Goal: Task Accomplishment & Management: Manage account settings

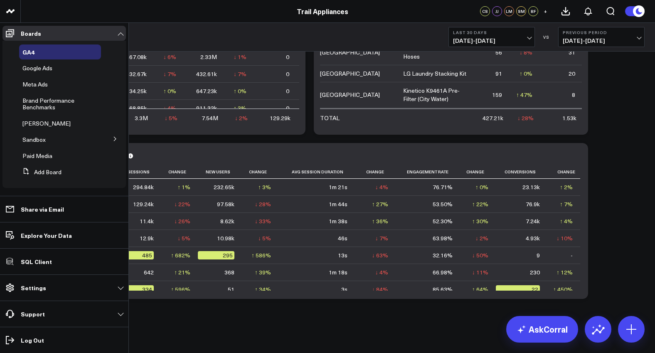
scroll to position [318, 0]
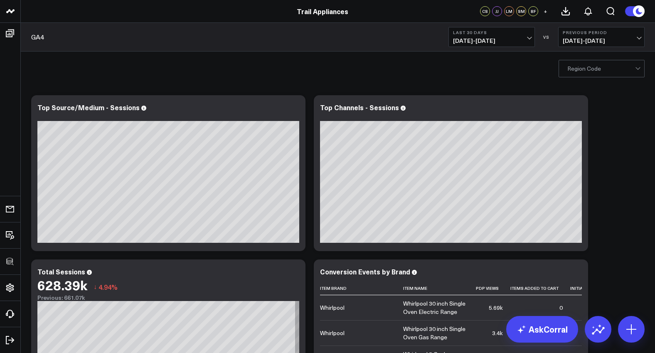
click at [342, 22] on header "3725 Test 829 Studios Accenture Activant Capital Agriculture & Farming Demo All…" at bounding box center [327, 11] width 655 height 23
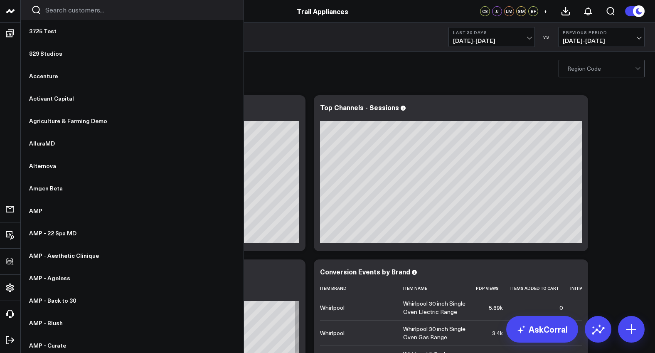
click at [61, 13] on input "Search customers input" at bounding box center [139, 9] width 188 height 9
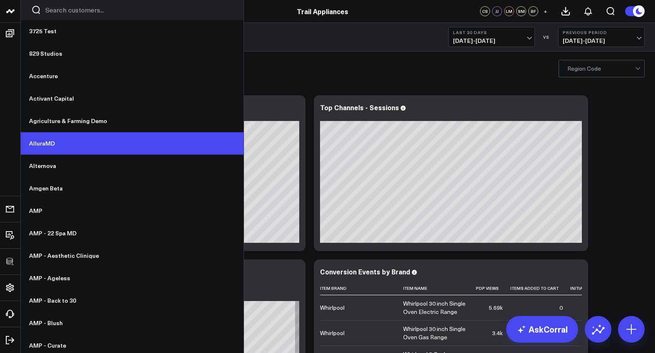
click at [49, 142] on link "AlluraMD" at bounding box center [132, 143] width 223 height 22
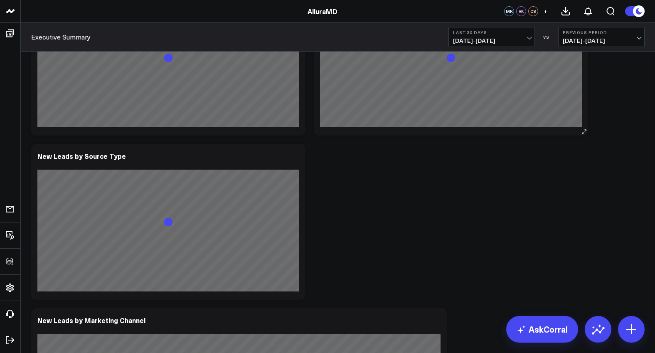
scroll to position [2080, 0]
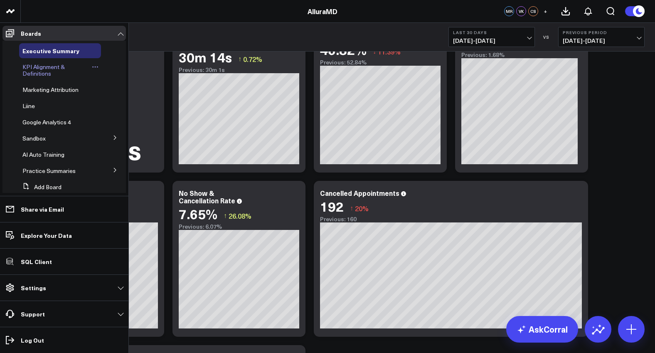
click at [32, 74] on span "KPI Alignment & Definitions" at bounding box center [43, 70] width 42 height 15
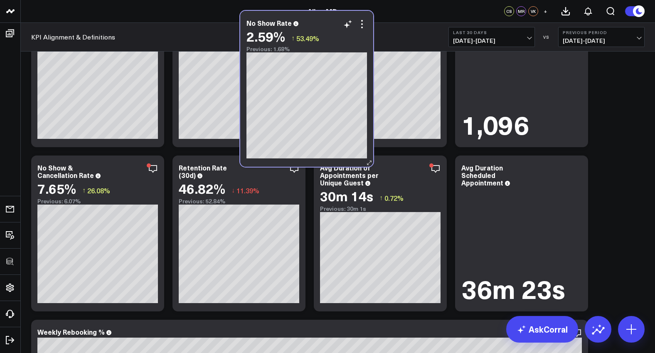
scroll to position [1566, 0]
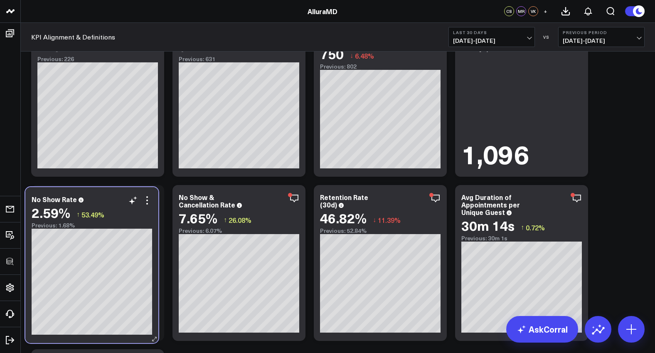
drag, startPoint x: 526, startPoint y: 163, endPoint x: 100, endPoint y: 211, distance: 428.4
click at [100, 211] on div "2.59% ↑ 53.49% Previous: 1.68%" at bounding box center [92, 217] width 121 height 24
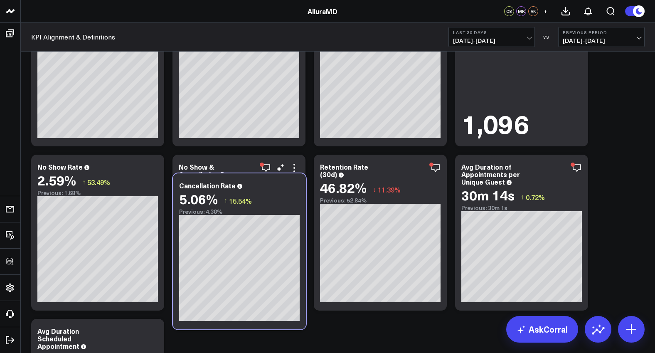
scroll to position [1603, 0]
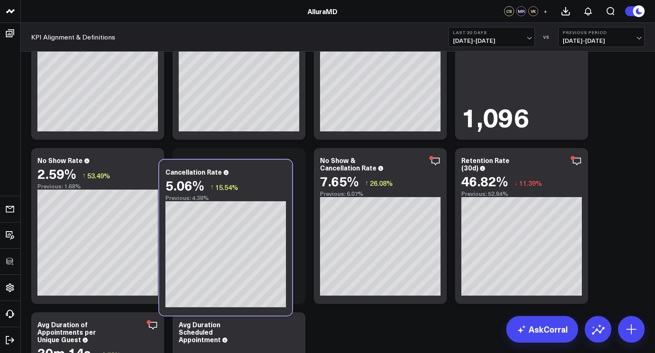
drag, startPoint x: 550, startPoint y: 152, endPoint x: 272, endPoint y: 142, distance: 277.9
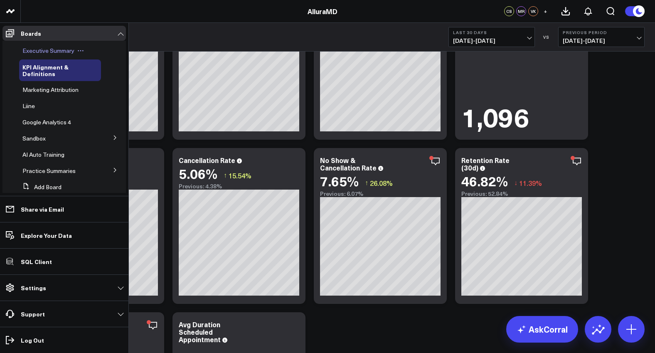
click at [38, 49] on span "Executive Summary" at bounding box center [48, 51] width 52 height 8
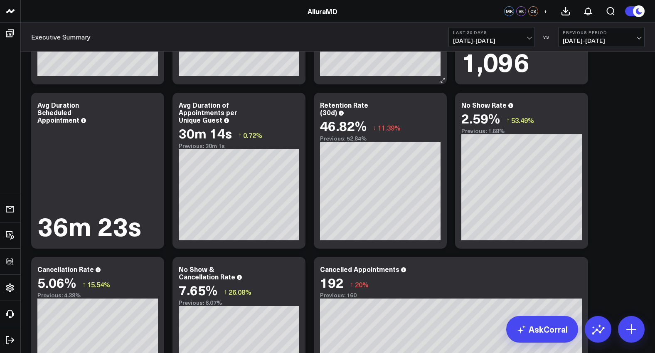
scroll to position [2038, 0]
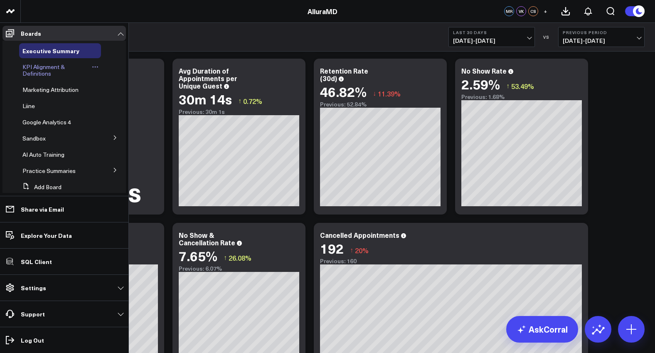
click at [22, 67] on div "KPI Alignment & Definitions" at bounding box center [60, 70] width 82 height 22
click at [28, 69] on span "KPI Alignment & Definitions" at bounding box center [43, 70] width 42 height 15
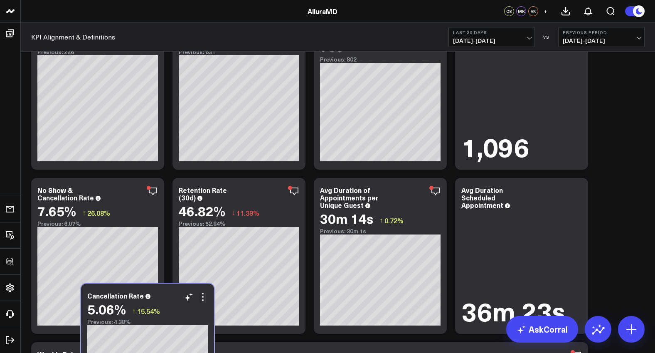
scroll to position [1780, 0]
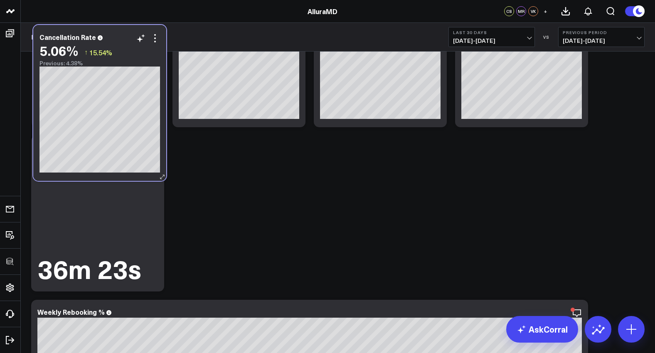
drag, startPoint x: 130, startPoint y: 232, endPoint x: 141, endPoint y: 64, distance: 168.3
click at [141, 64] on div "5.06% ↑ 15.54% Previous: 4.38%" at bounding box center [100, 55] width 121 height 24
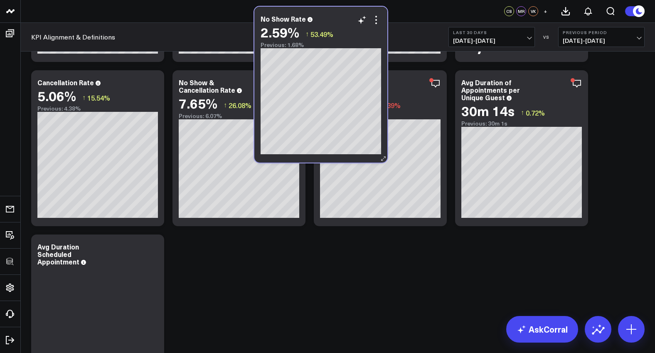
scroll to position [1652, 0]
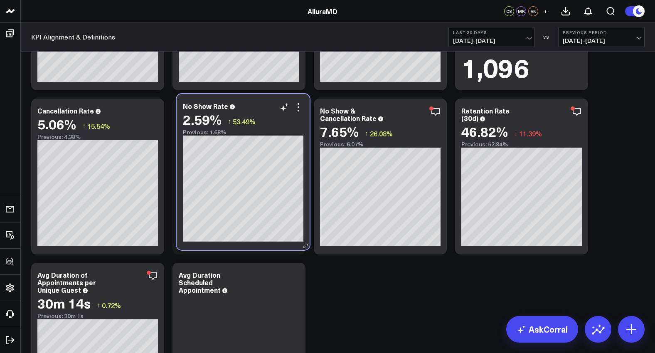
drag, startPoint x: 536, startPoint y: 164, endPoint x: 257, endPoint y: 110, distance: 283.4
click at [257, 110] on div "No Show Rate 2.59% ↑ 53.49% Previous: 1.68%" at bounding box center [243, 118] width 121 height 33
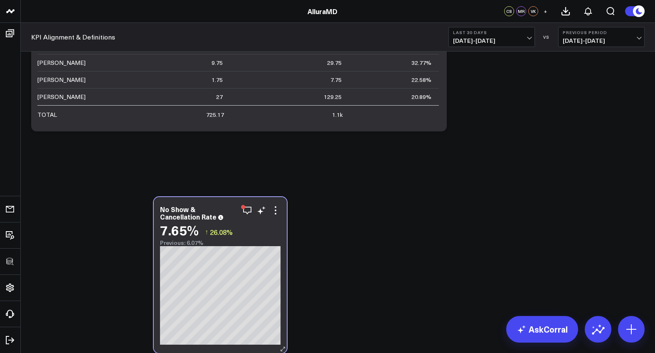
drag, startPoint x: 387, startPoint y: 109, endPoint x: 227, endPoint y: 198, distance: 182.6
click at [227, 205] on div "No Show & Cancellation Rate" at bounding box center [220, 212] width 121 height 15
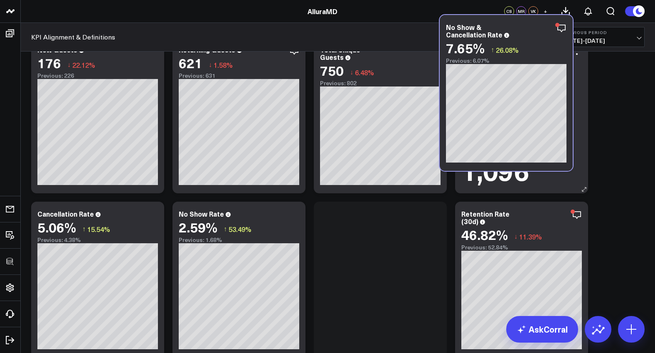
scroll to position [1520, 0]
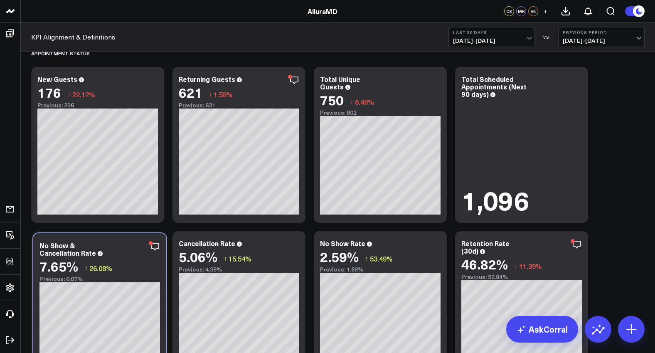
drag, startPoint x: 389, startPoint y: 103, endPoint x: 100, endPoint y: 224, distance: 313.1
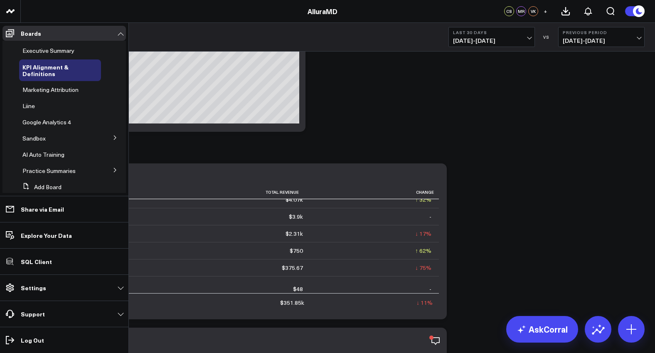
scroll to position [4, 0]
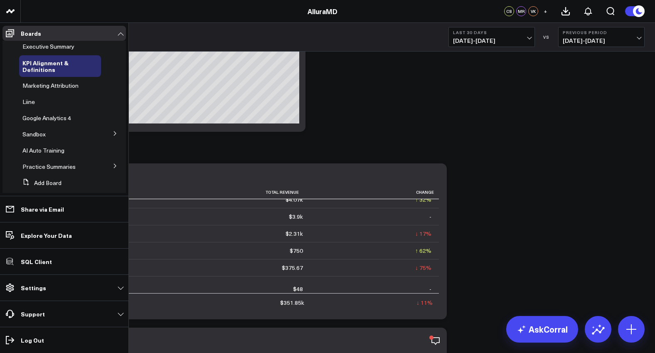
click at [107, 136] on button at bounding box center [115, 133] width 22 height 12
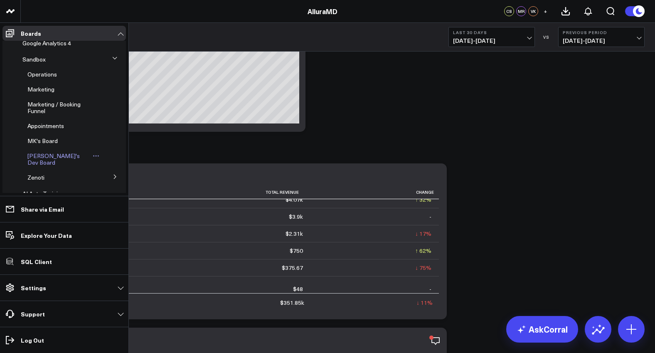
scroll to position [72, 0]
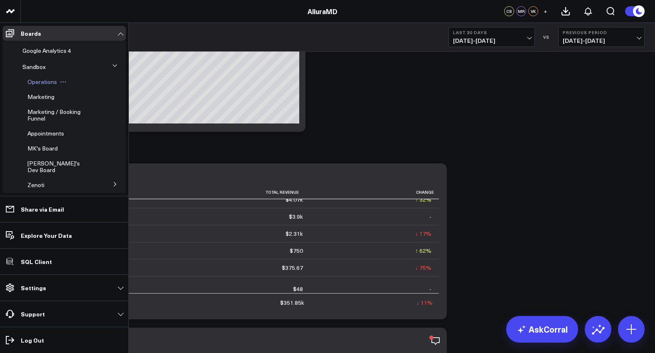
click at [36, 81] on span "Operations" at bounding box center [42, 82] width 30 height 8
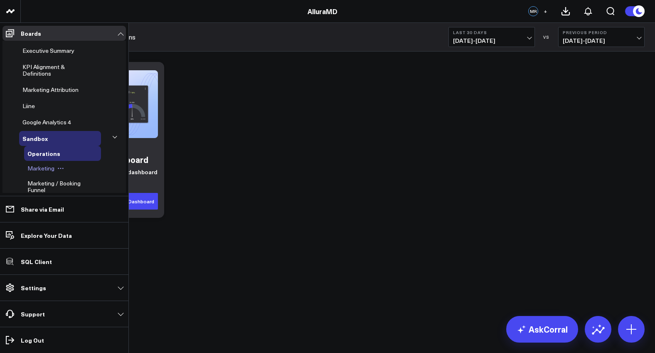
click at [37, 167] on span "Marketing" at bounding box center [40, 168] width 27 height 8
click at [35, 139] on span "Sandbox" at bounding box center [34, 138] width 25 height 8
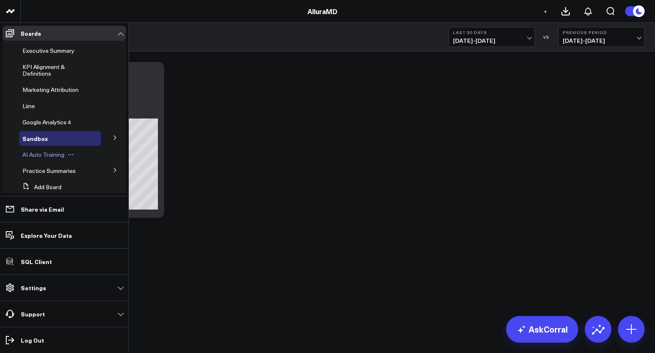
scroll to position [15, 0]
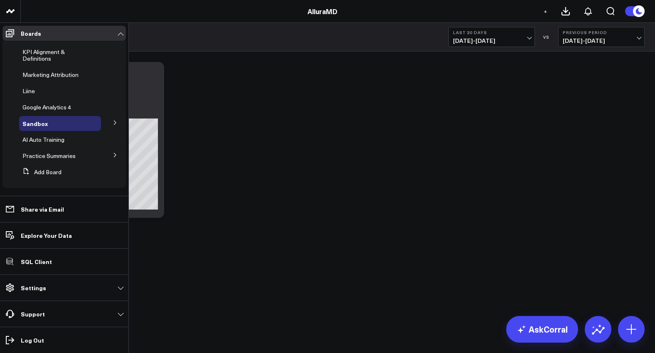
click at [106, 154] on button at bounding box center [115, 154] width 22 height 12
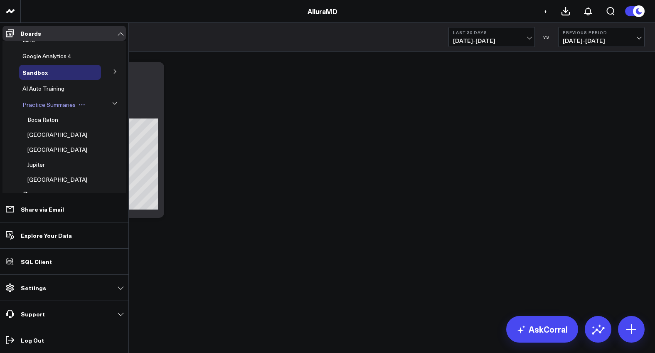
click at [54, 106] on span "Practice Summaries" at bounding box center [48, 105] width 53 height 8
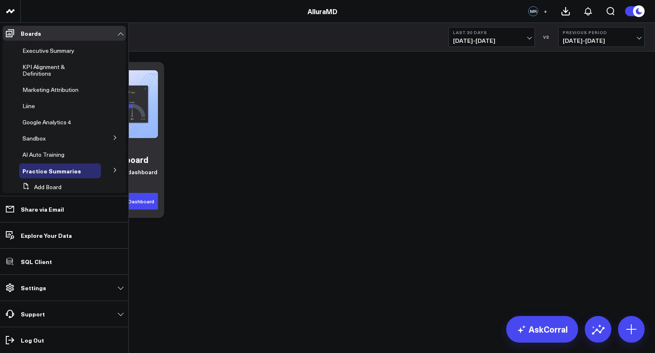
click at [113, 138] on icon at bounding box center [115, 137] width 5 height 5
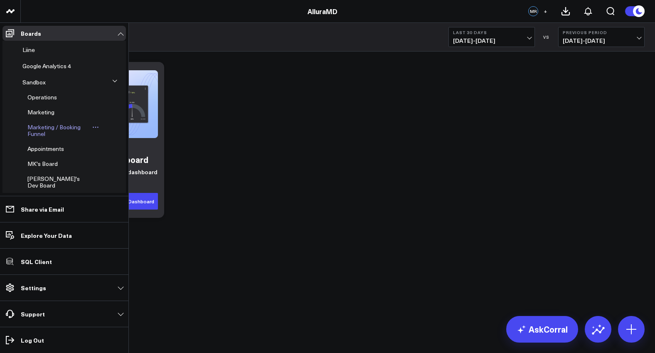
scroll to position [58, 0]
click at [59, 123] on span "Marketing / Booking Funnel" at bounding box center [53, 128] width 53 height 15
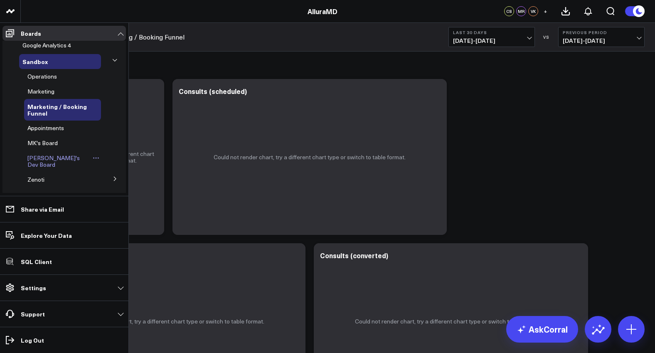
scroll to position [109, 0]
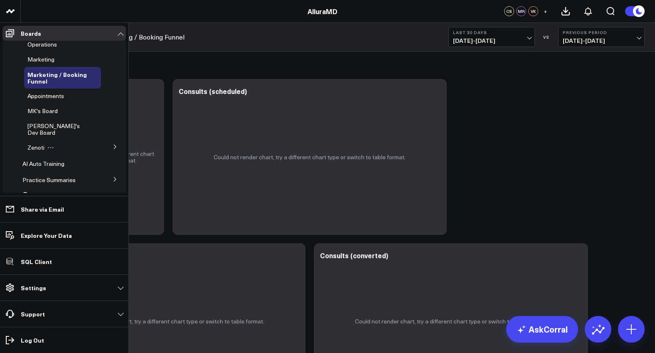
click at [34, 143] on span "Zenoti" at bounding box center [35, 147] width 17 height 8
click at [113, 144] on icon at bounding box center [115, 146] width 5 height 5
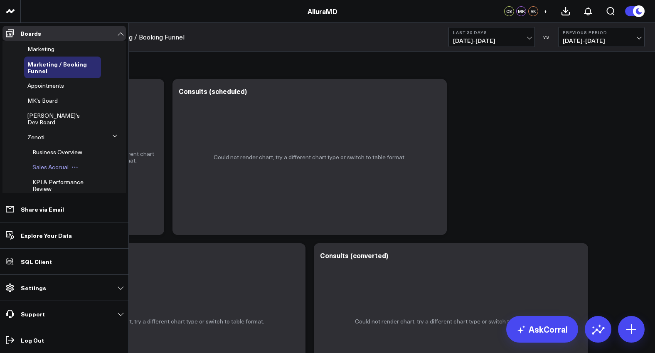
scroll to position [121, 0]
click at [49, 146] on span "Business Overview" at bounding box center [57, 150] width 50 height 8
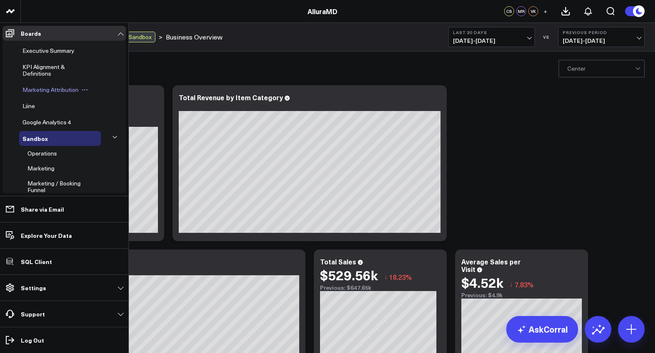
click at [52, 91] on span "Marketing Attribution" at bounding box center [50, 90] width 56 height 8
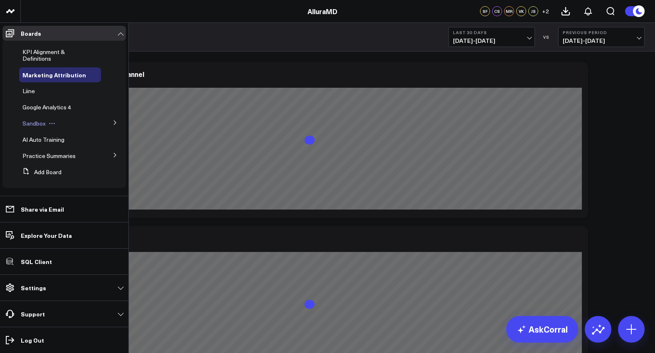
scroll to position [39, 0]
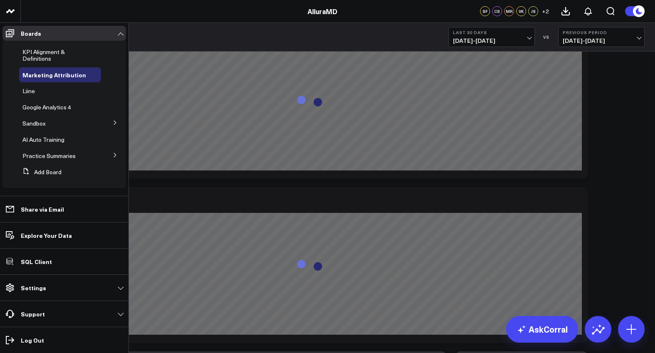
click at [106, 122] on button at bounding box center [115, 122] width 22 height 12
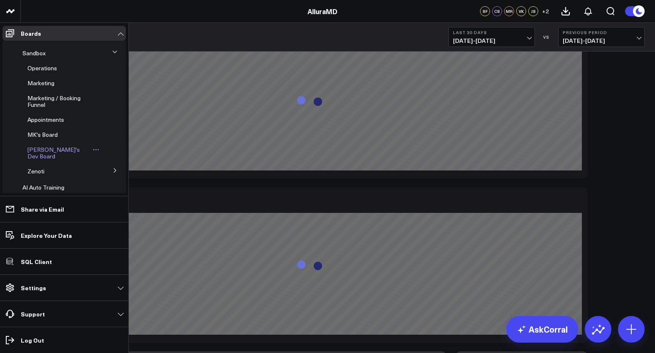
scroll to position [126, 0]
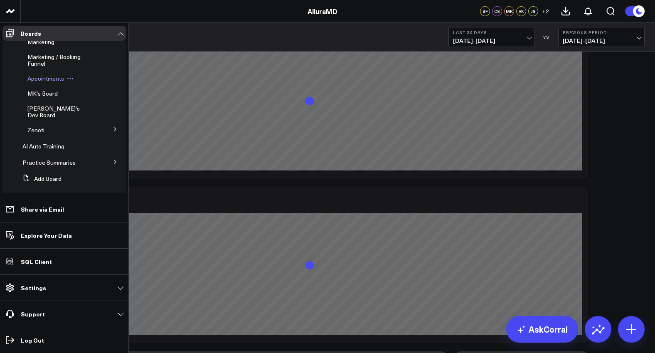
click at [40, 81] on span "Appointments" at bounding box center [45, 78] width 37 height 8
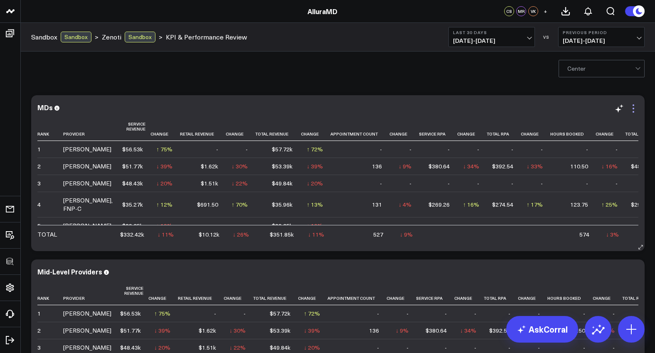
click at [631, 111] on icon at bounding box center [634, 109] width 10 height 10
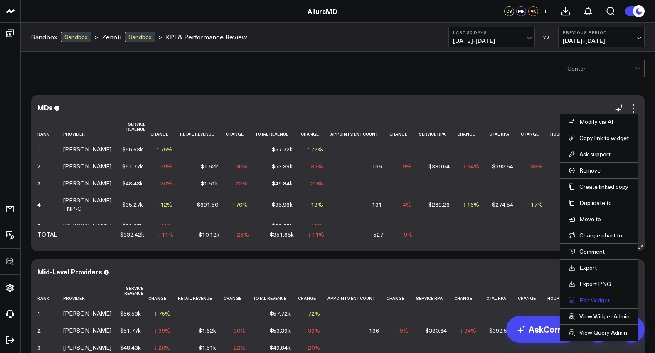
click at [607, 299] on button "Edit Widget" at bounding box center [599, 299] width 61 height 7
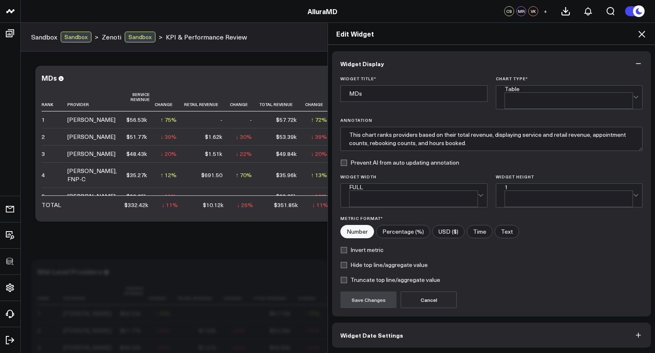
scroll to position [18, 0]
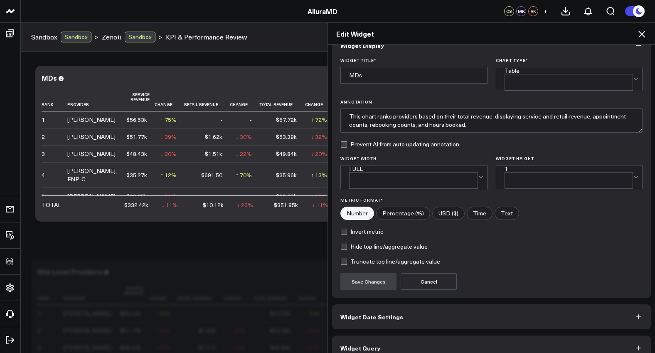
click at [480, 336] on button "Widget Query" at bounding box center [491, 348] width 319 height 25
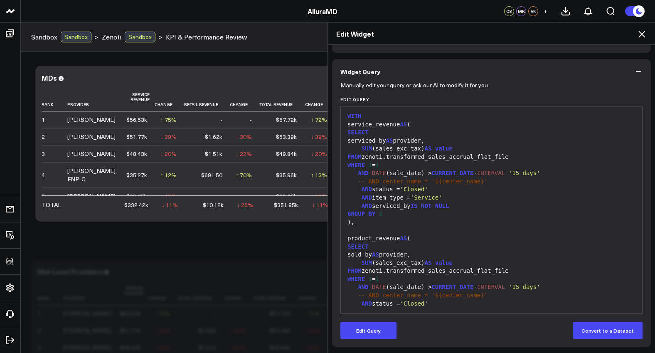
scroll to position [0, 0]
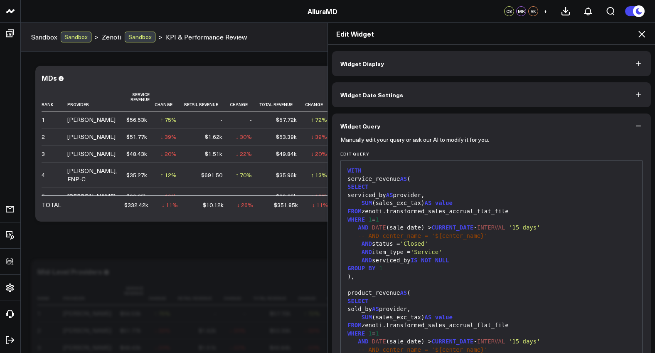
click at [644, 35] on icon at bounding box center [642, 34] width 10 height 10
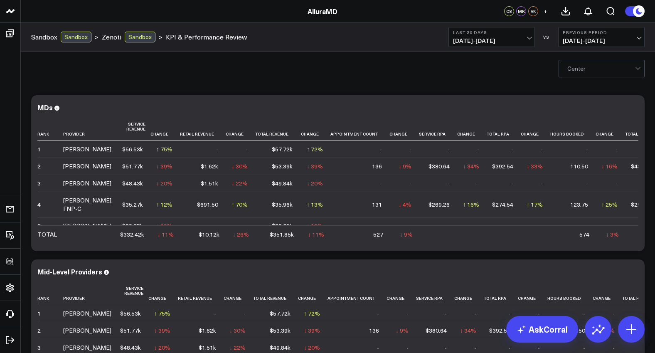
click at [500, 43] on span "08/03/25 - 09/01/25" at bounding box center [491, 40] width 77 height 7
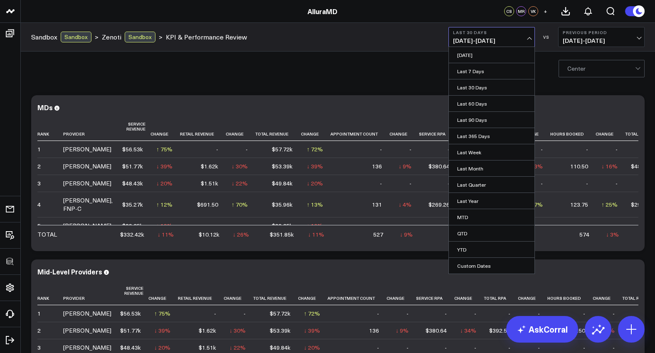
click at [500, 43] on span "08/03/25 - 09/01/25" at bounding box center [491, 40] width 77 height 7
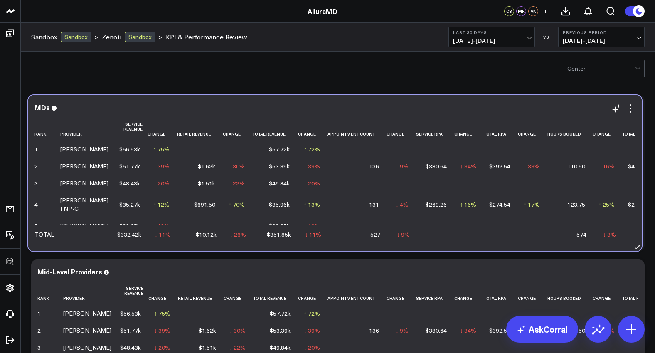
drag, startPoint x: 395, startPoint y: 243, endPoint x: 367, endPoint y: 243, distance: 28.7
click at [367, 243] on div "MDs Rank Provider Service Revenue Change Retail Revenue Change Total Revenue Ch…" at bounding box center [335, 173] width 614 height 156
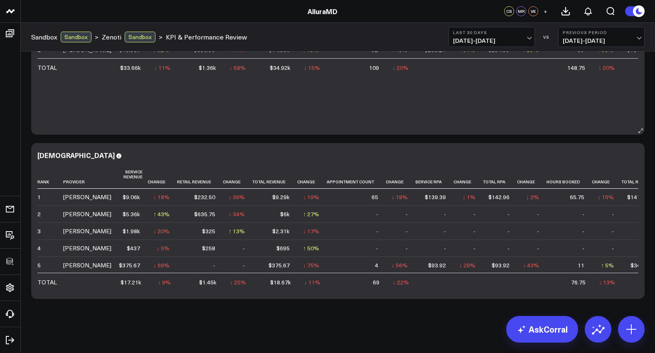
scroll to position [185, 0]
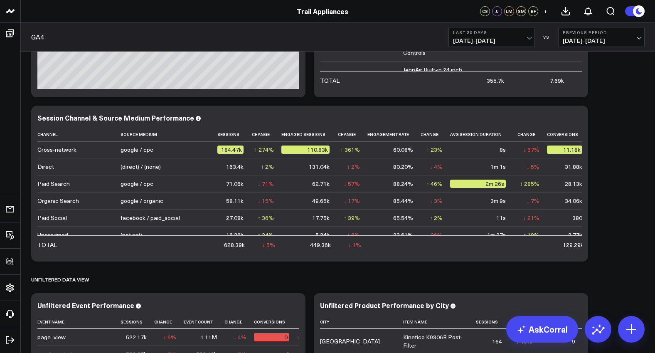
scroll to position [738, 0]
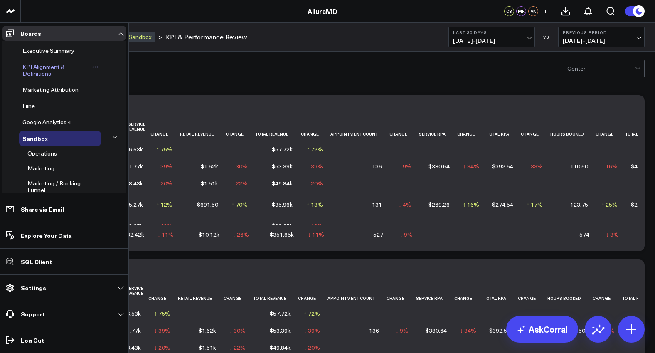
click at [42, 66] on span "KPI Alignment & Definitions" at bounding box center [43, 70] width 42 height 15
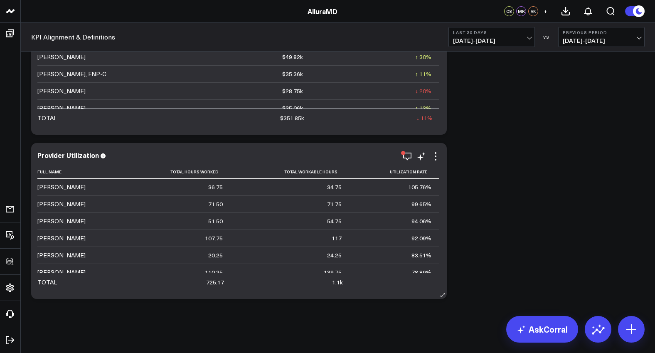
scroll to position [195, 0]
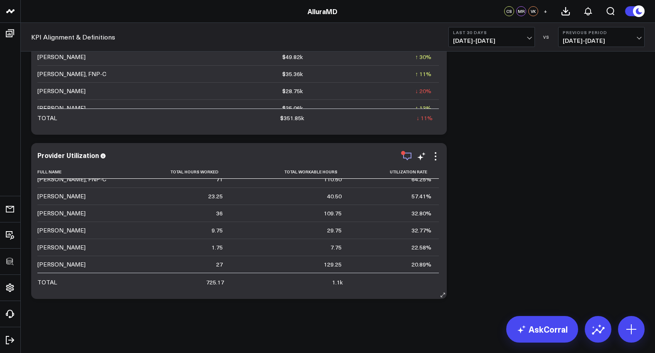
click at [404, 158] on icon "button" at bounding box center [407, 156] width 10 height 10
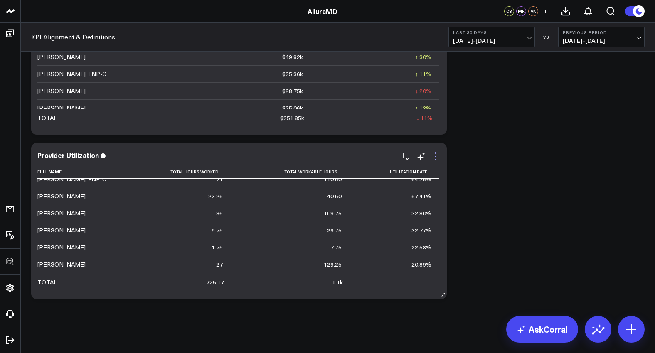
click at [438, 160] on icon at bounding box center [436, 156] width 10 height 10
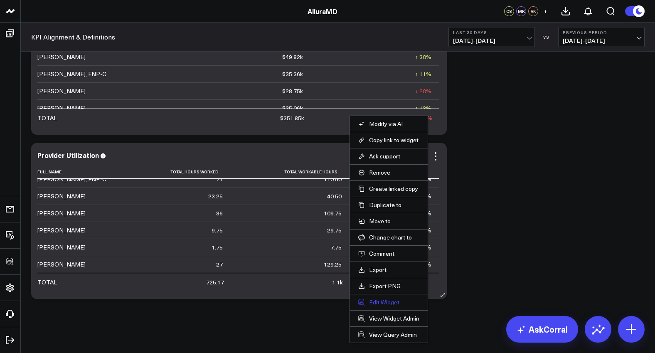
click at [389, 300] on button "Edit Widget" at bounding box center [388, 302] width 61 height 7
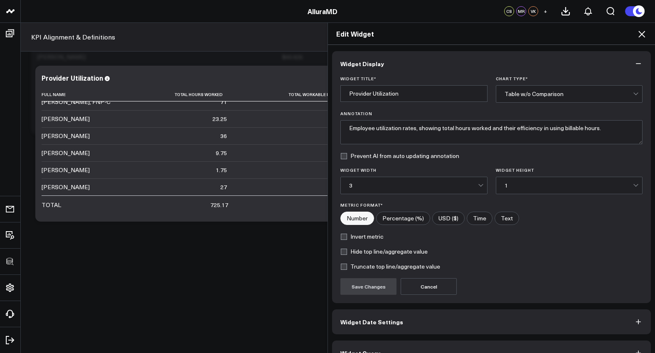
scroll to position [18, 0]
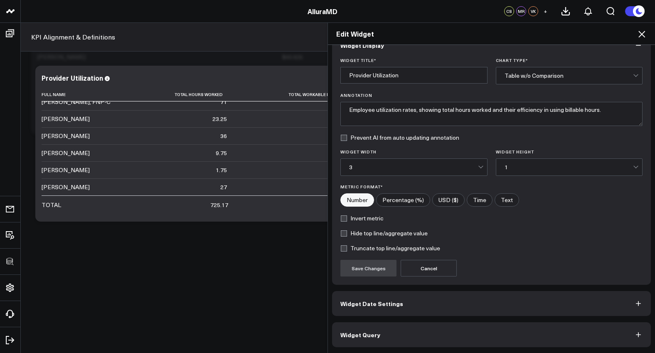
click at [464, 325] on button "Widget Query" at bounding box center [491, 334] width 319 height 25
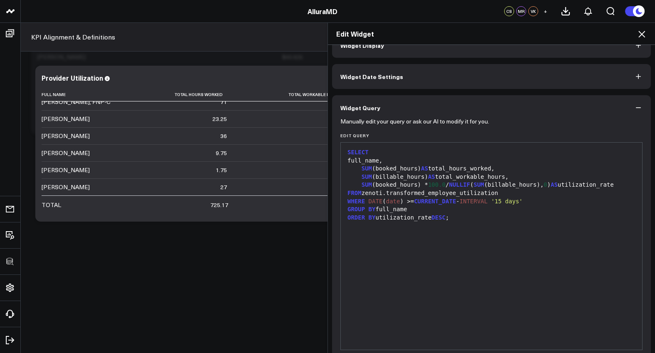
scroll to position [0, 0]
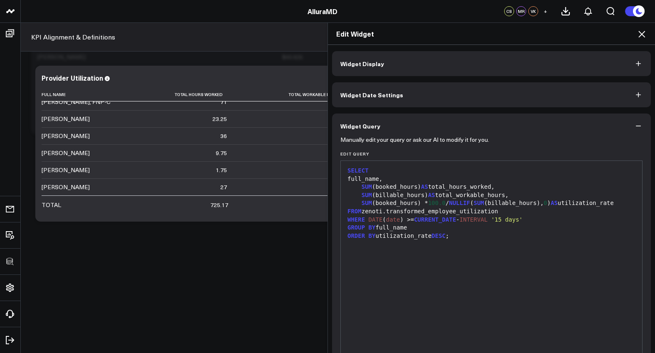
click at [634, 35] on h2 "Edit Widget" at bounding box center [491, 33] width 311 height 9
click at [636, 35] on h2 "Edit Widget" at bounding box center [491, 33] width 311 height 9
click at [639, 35] on icon at bounding box center [642, 34] width 10 height 10
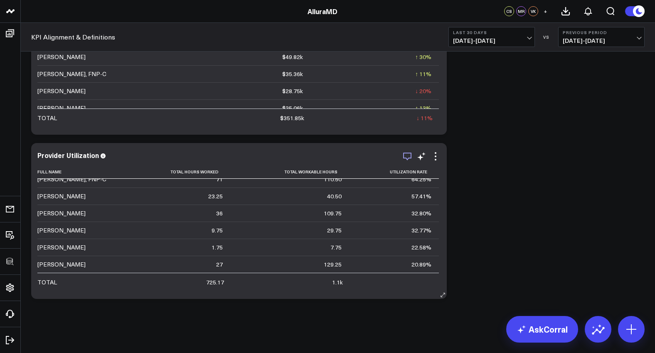
click at [407, 160] on icon "button" at bounding box center [407, 157] width 8 height 8
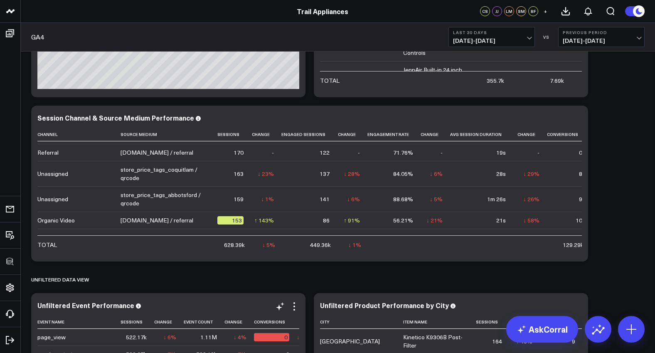
scroll to position [378, 0]
